Goal: Information Seeking & Learning: Learn about a topic

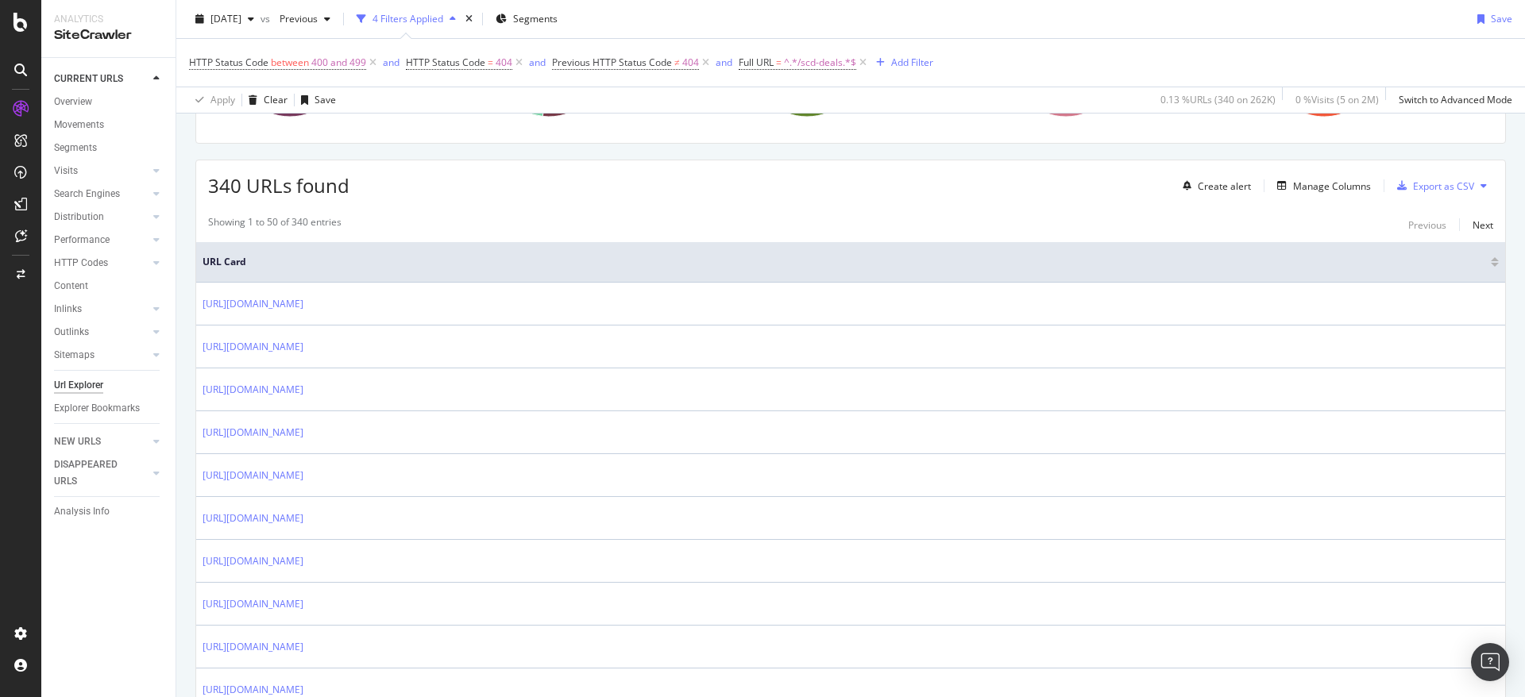
scroll to position [238, 0]
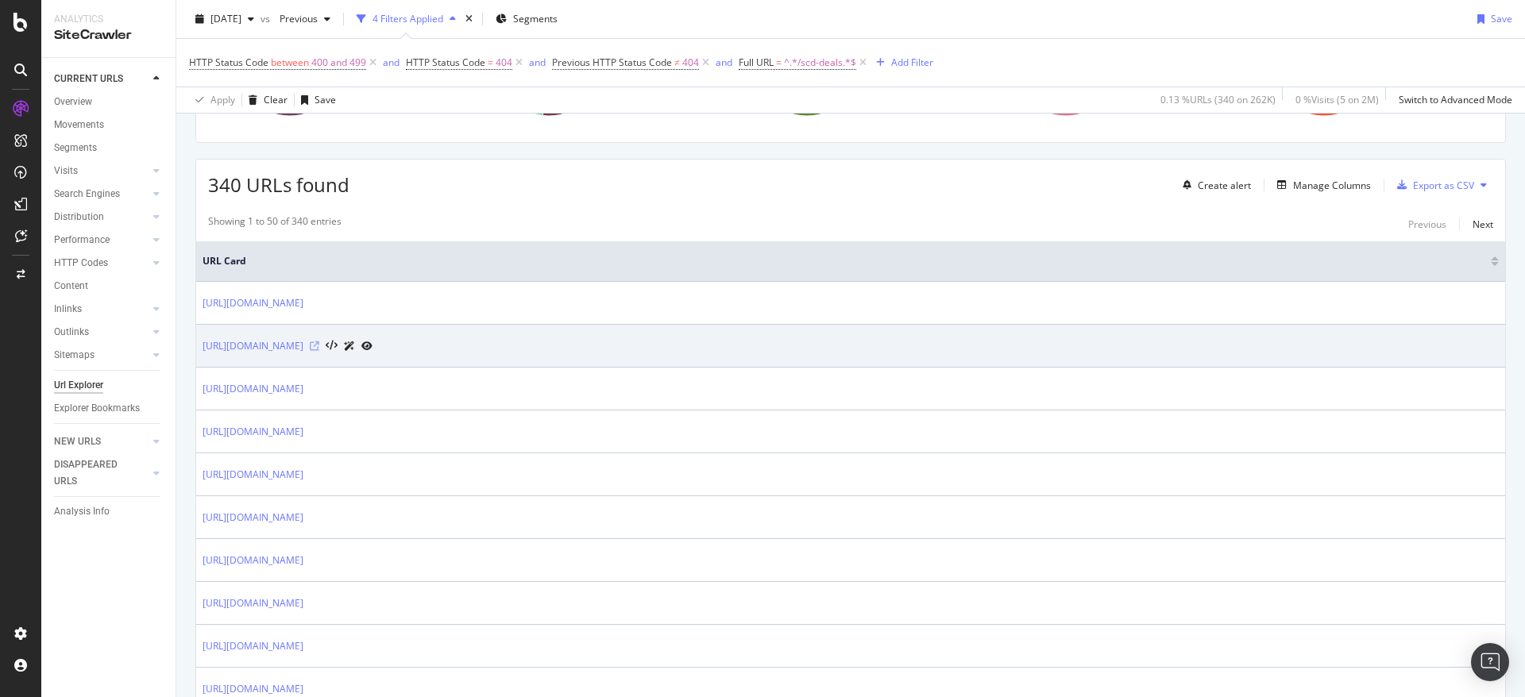
click at [319, 346] on icon at bounding box center [315, 346] width 10 height 10
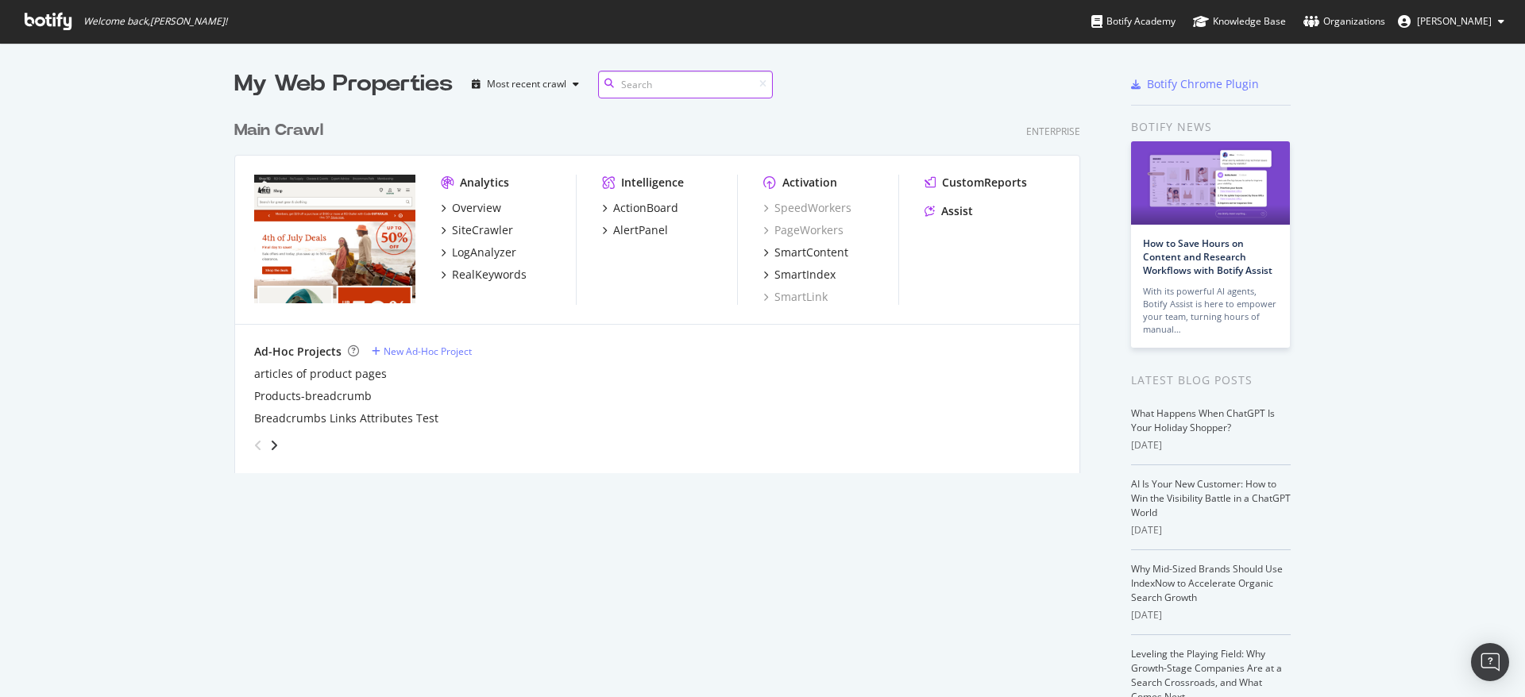
scroll to position [361, 846]
click at [478, 208] on div "Overview" at bounding box center [476, 208] width 49 height 16
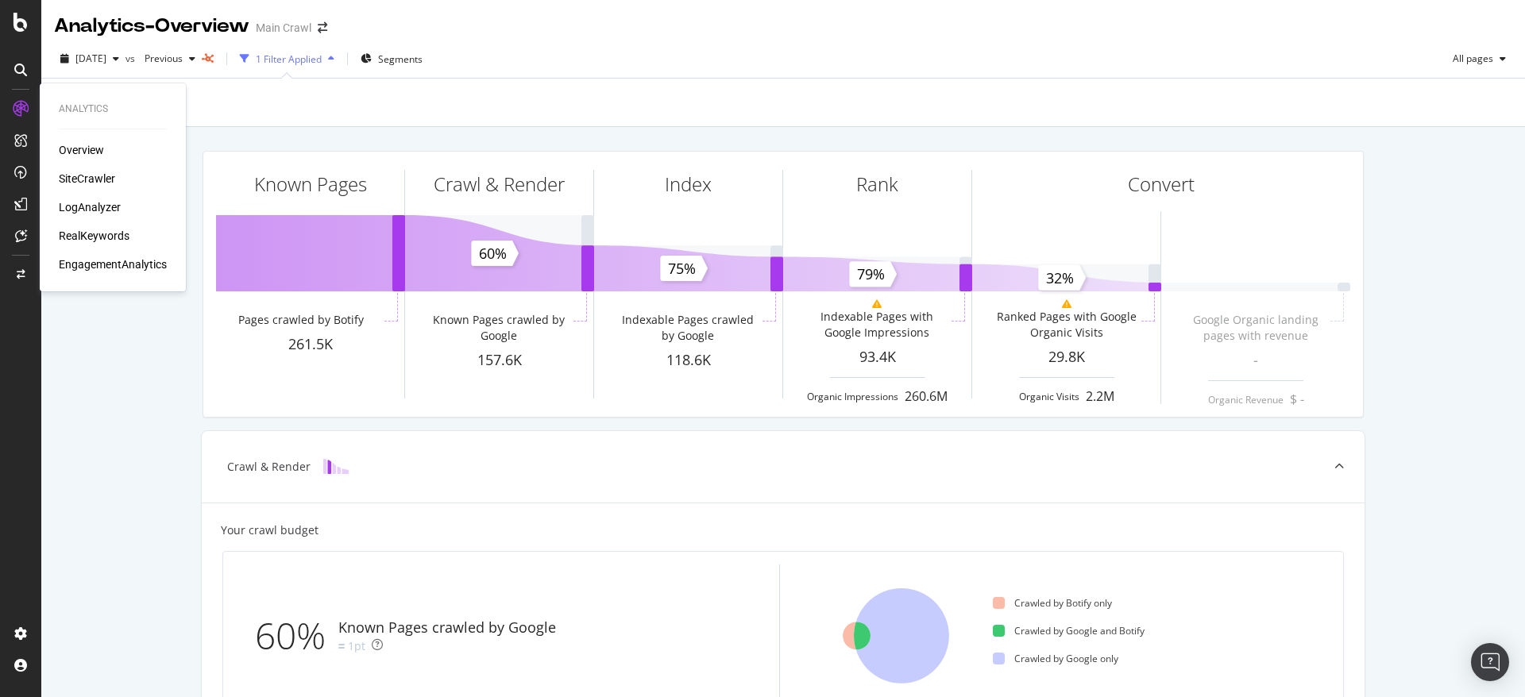
click at [114, 143] on div "Overview" at bounding box center [113, 150] width 108 height 16
click at [100, 175] on div "SiteCrawler" at bounding box center [87, 179] width 56 height 16
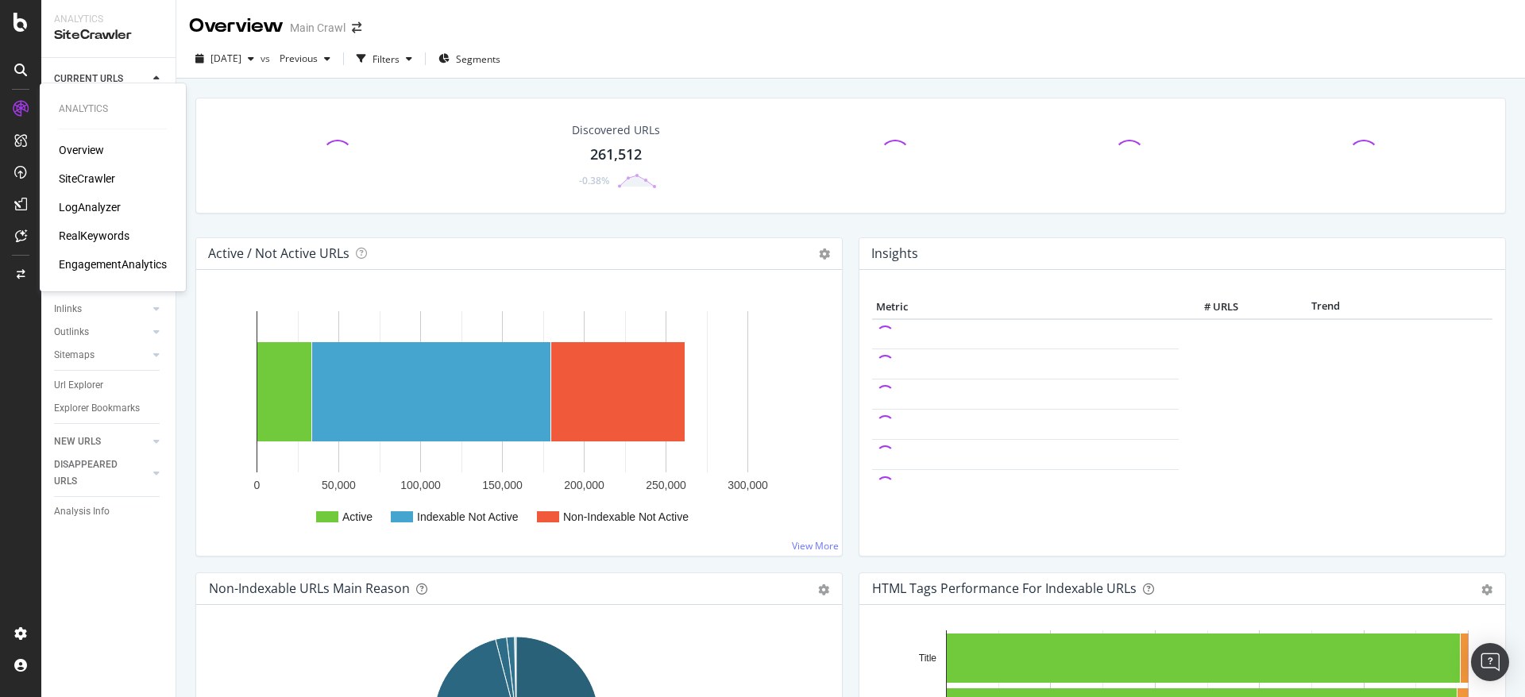
click at [91, 204] on div "LogAnalyzer" at bounding box center [90, 207] width 62 height 16
